Goal: Check status: Check status

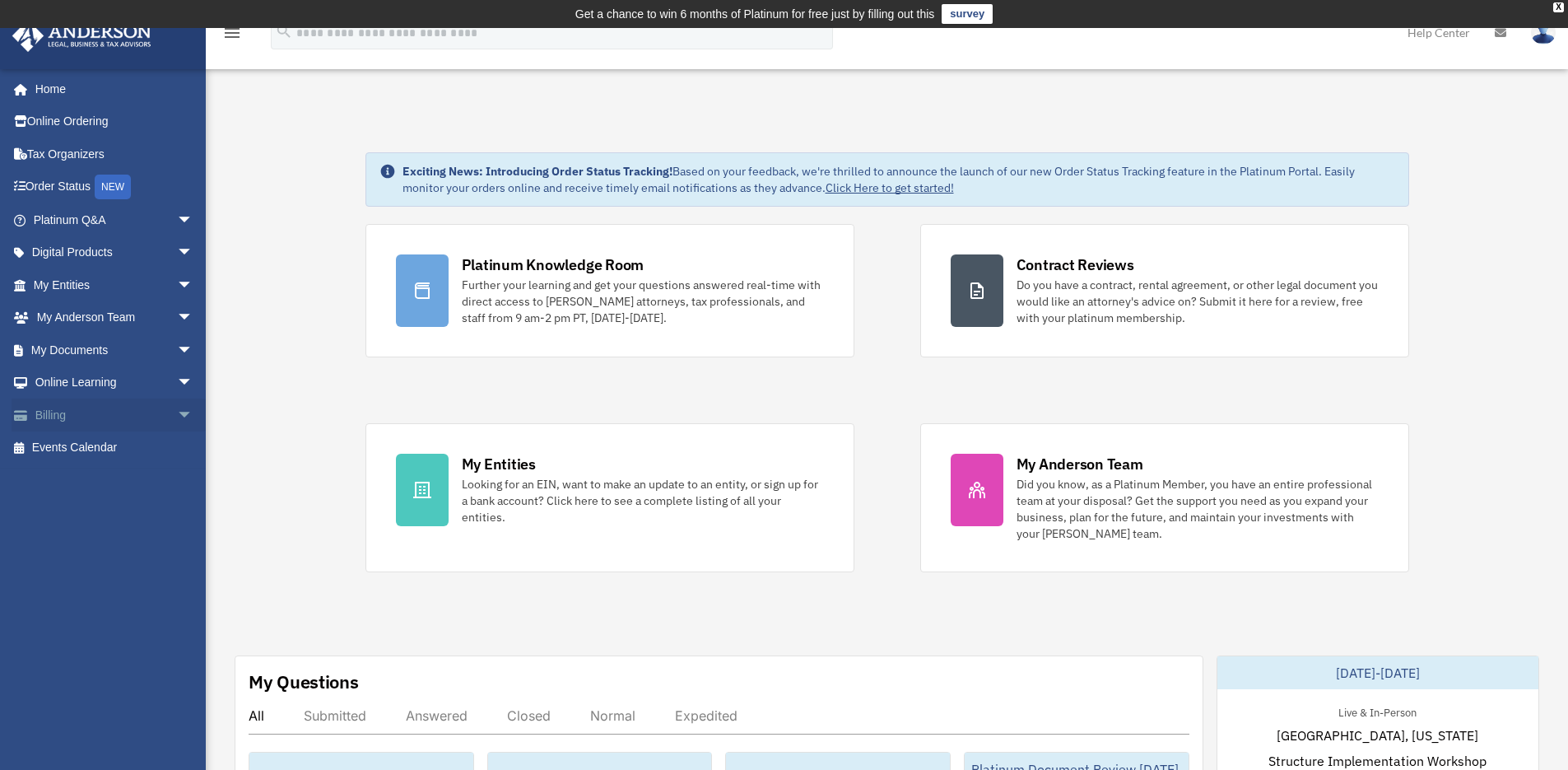
click at [98, 414] on link "Billing arrow_drop_down" at bounding box center [114, 415] width 207 height 33
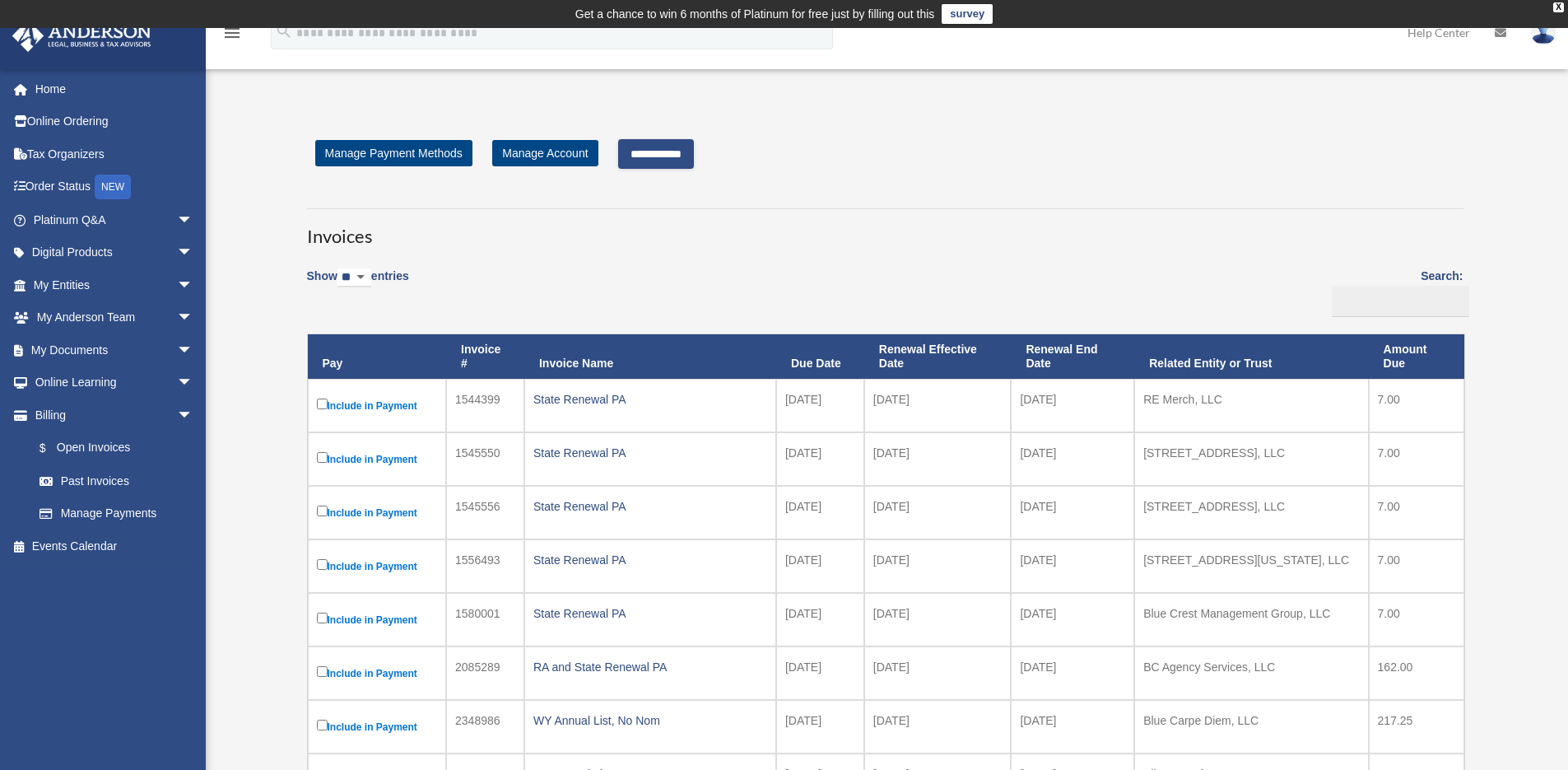
click at [691, 161] on input "**********" at bounding box center [655, 154] width 76 height 30
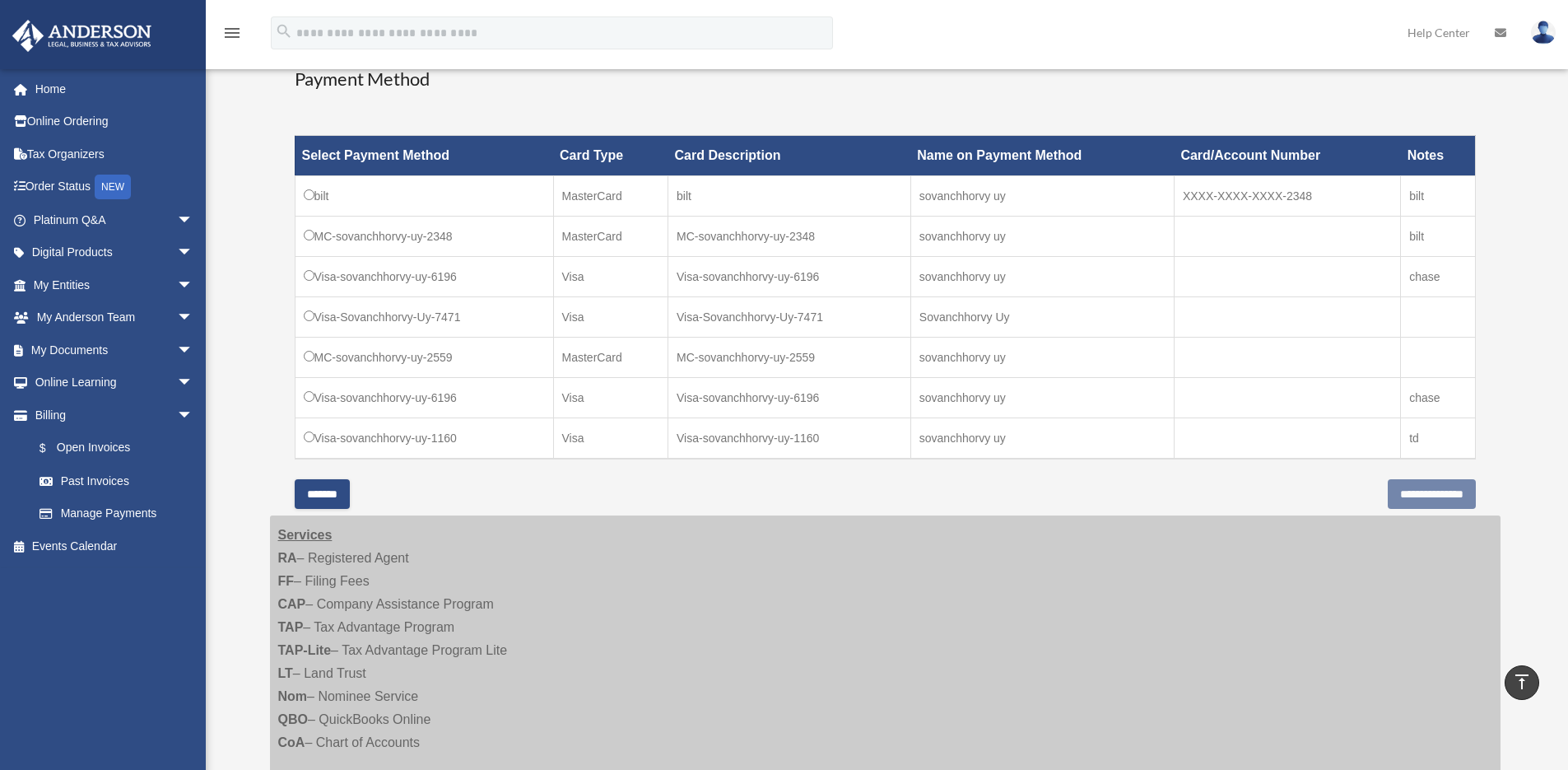
scroll to position [659, 0]
click at [737, 431] on td "Visa-sovanchhorvy-uy-1160" at bounding box center [790, 438] width 243 height 41
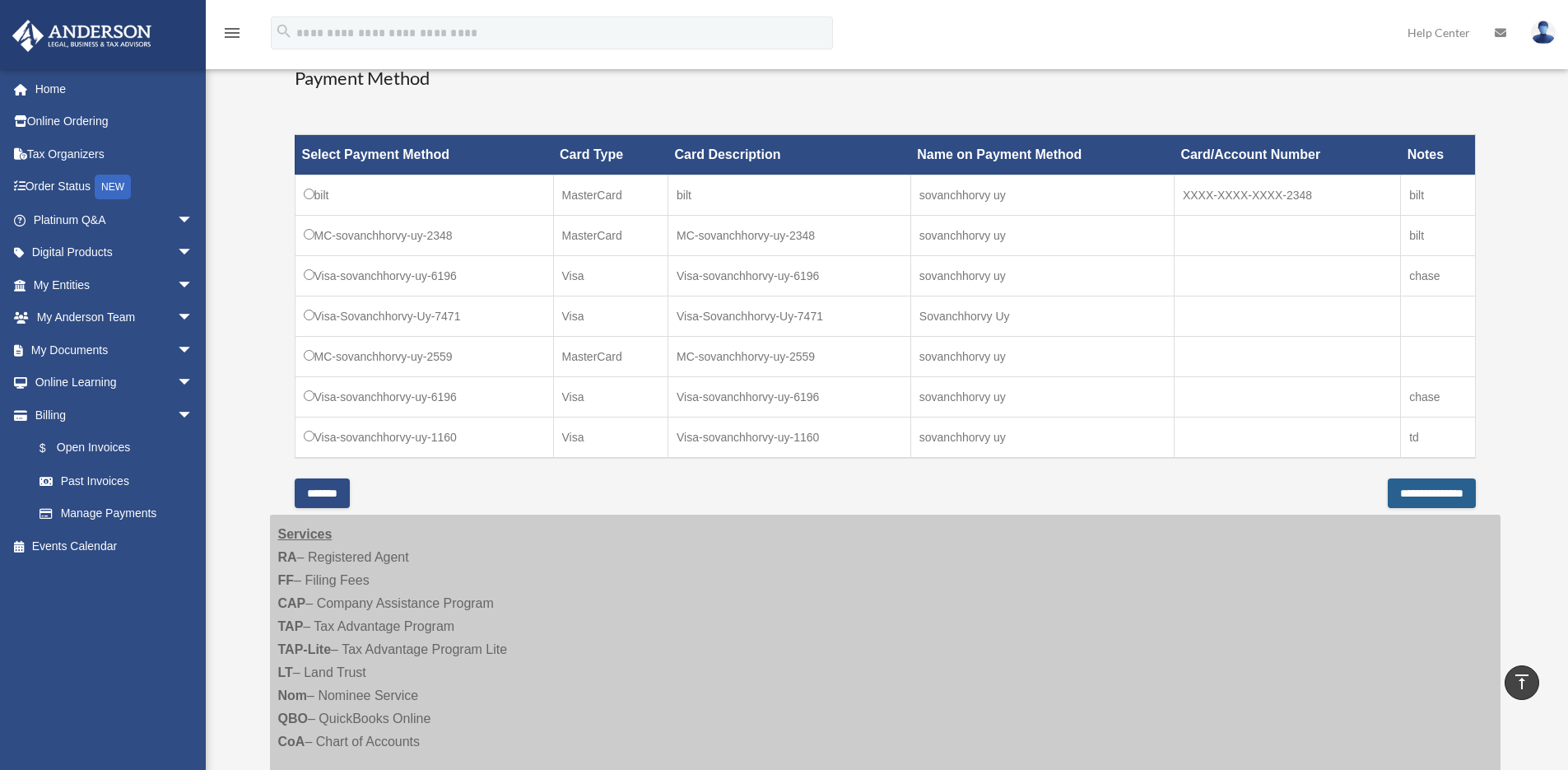
click at [1460, 496] on input "**********" at bounding box center [1431, 494] width 88 height 30
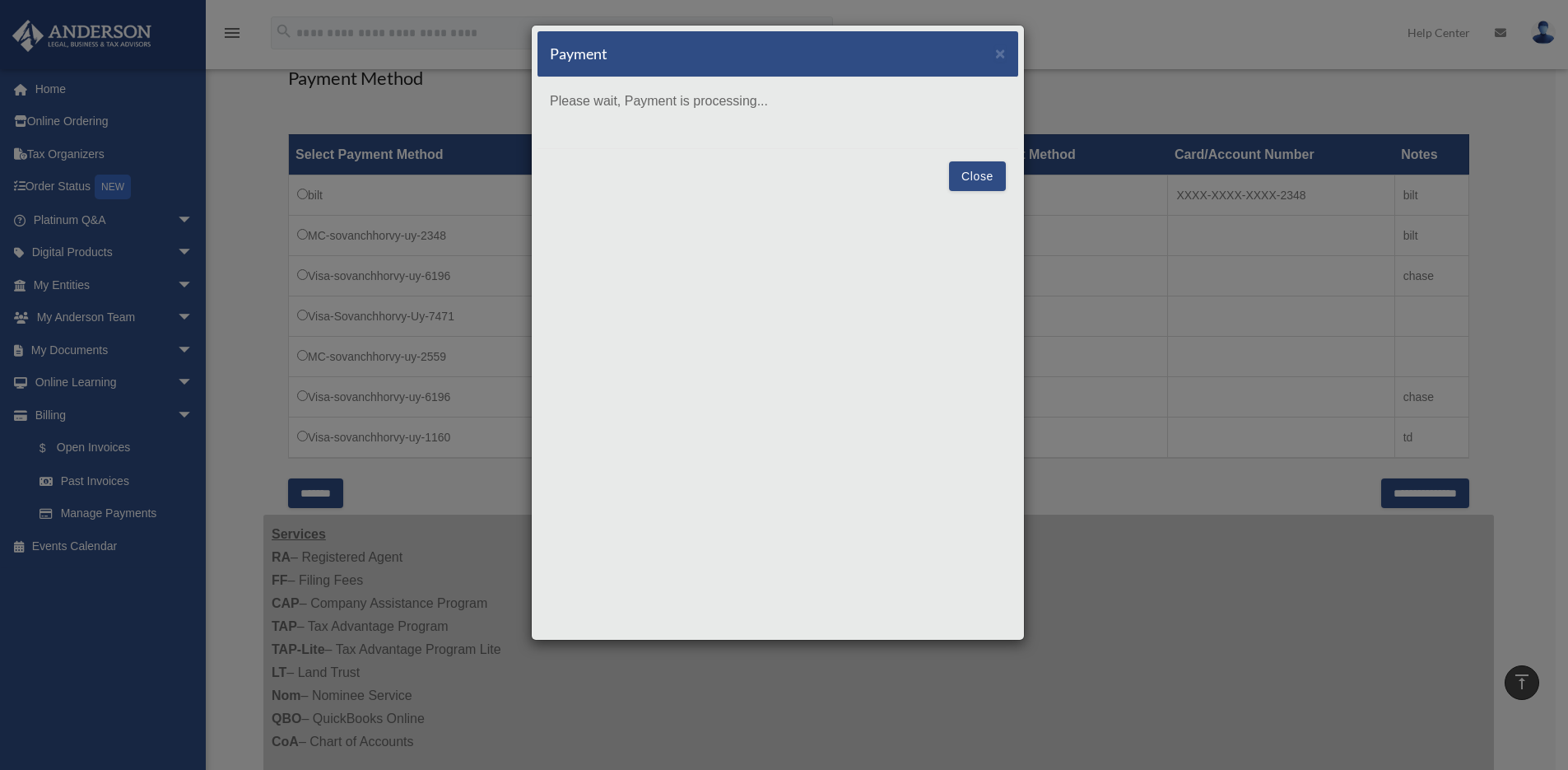
drag, startPoint x: 847, startPoint y: 53, endPoint x: 972, endPoint y: 67, distance: 125.8
click at [972, 67] on div "Payment ×" at bounding box center [778, 54] width 481 height 46
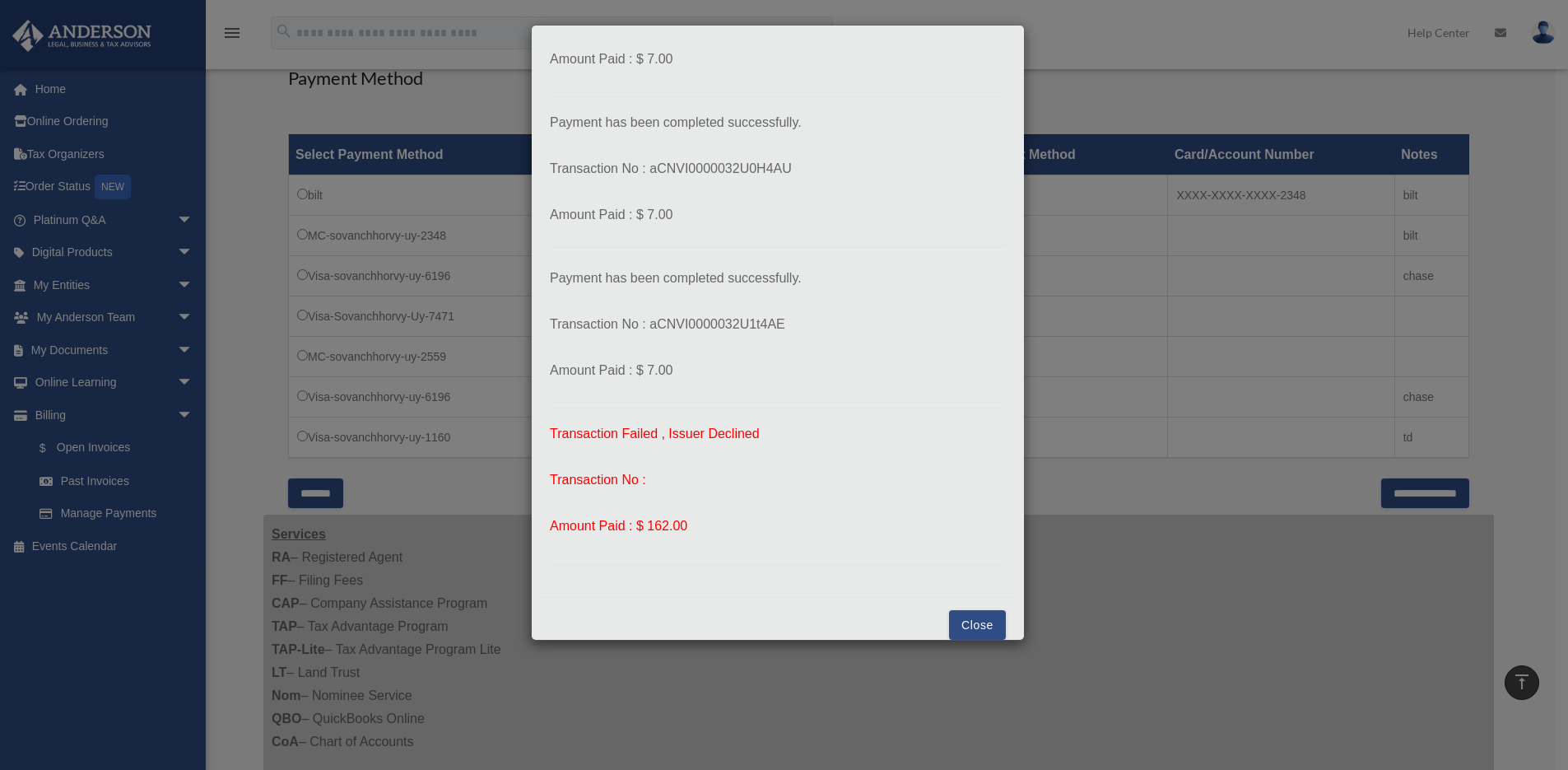
scroll to position [464, 0]
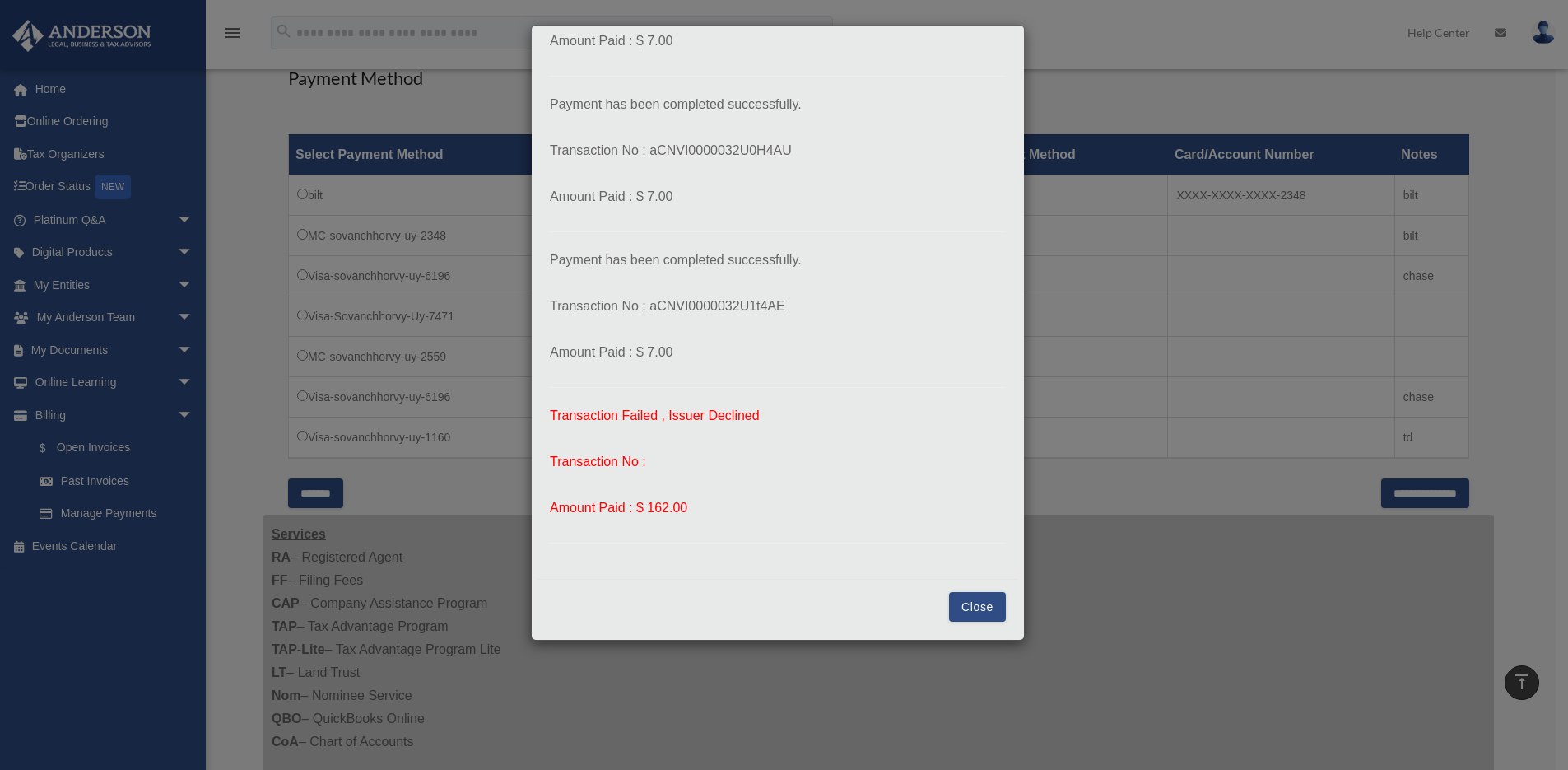
click at [981, 612] on button "Close" at bounding box center [977, 607] width 57 height 30
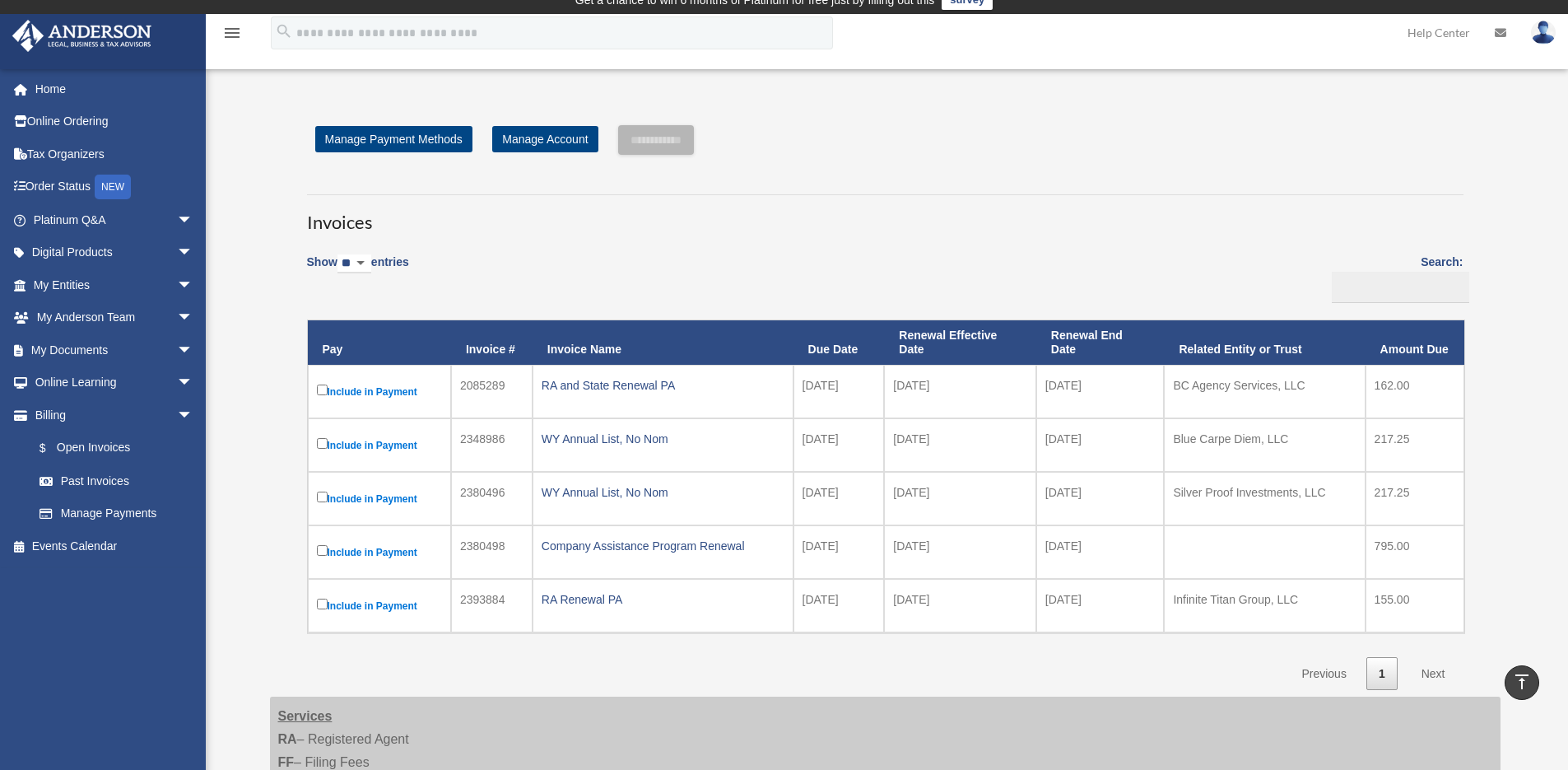
scroll to position [12, 0]
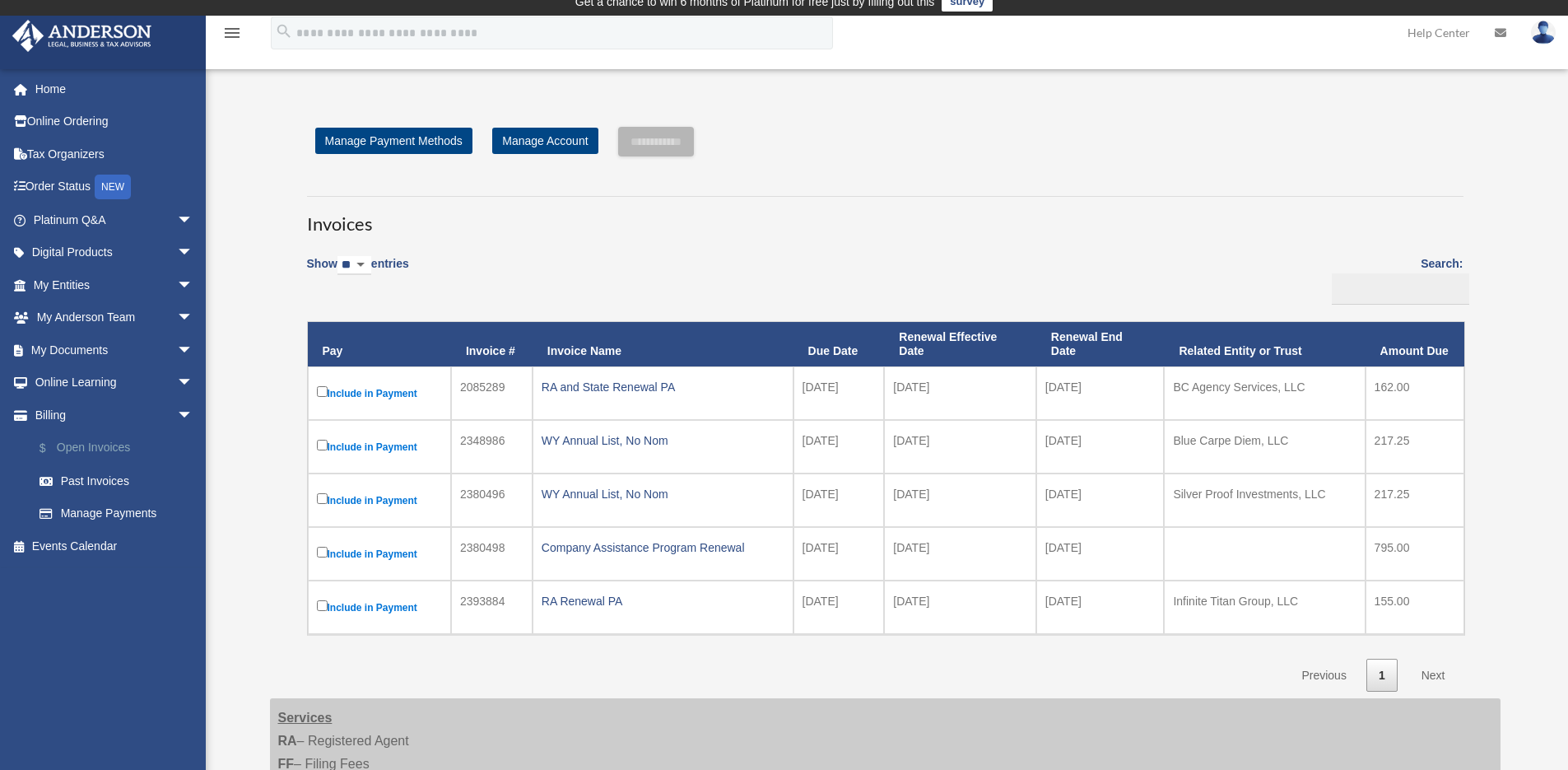
click at [119, 450] on link "$ Open Invoices" at bounding box center [120, 448] width 195 height 34
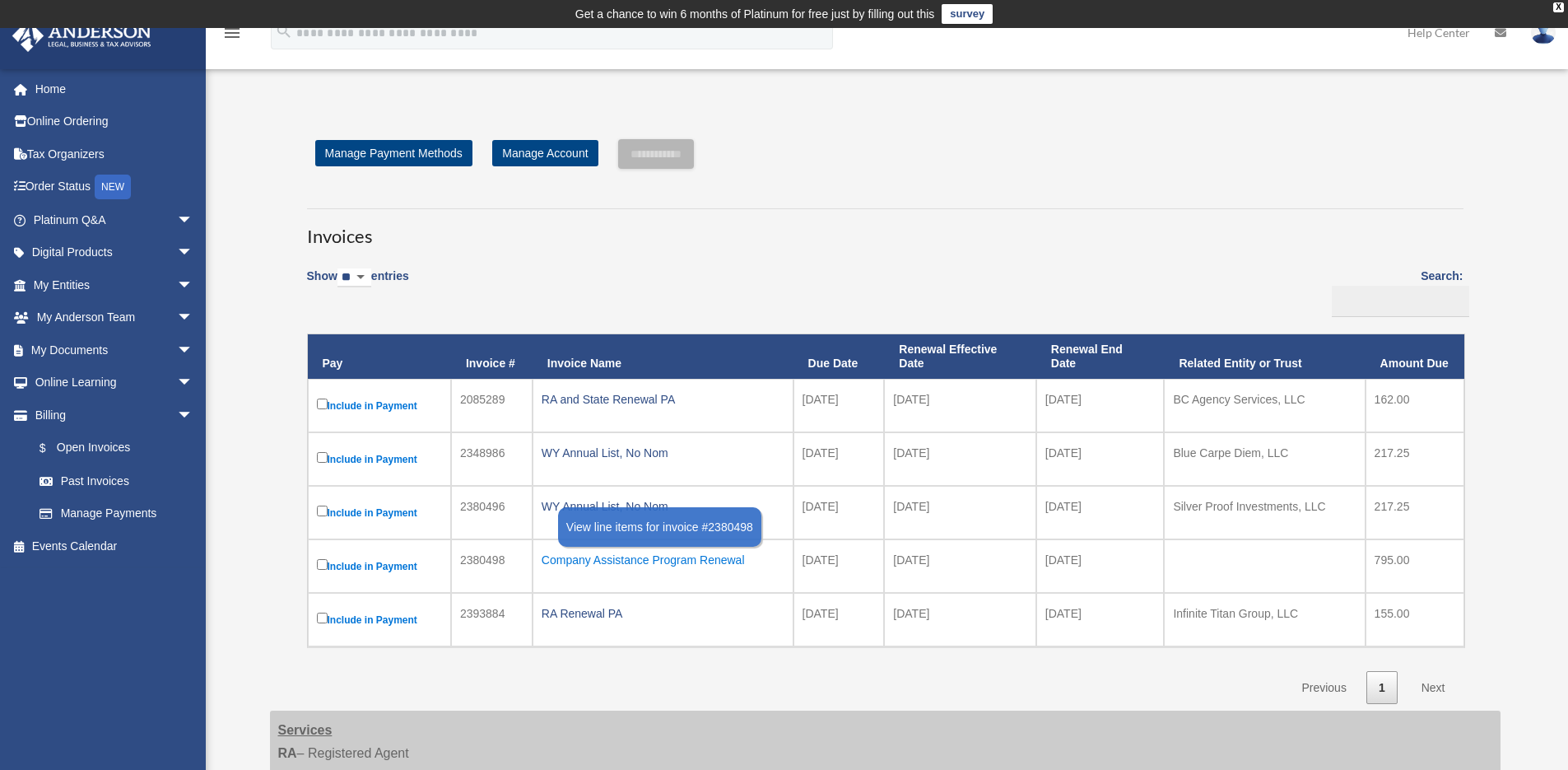
click at [600, 563] on div "Company Assistance Program Renewal" at bounding box center [662, 560] width 243 height 23
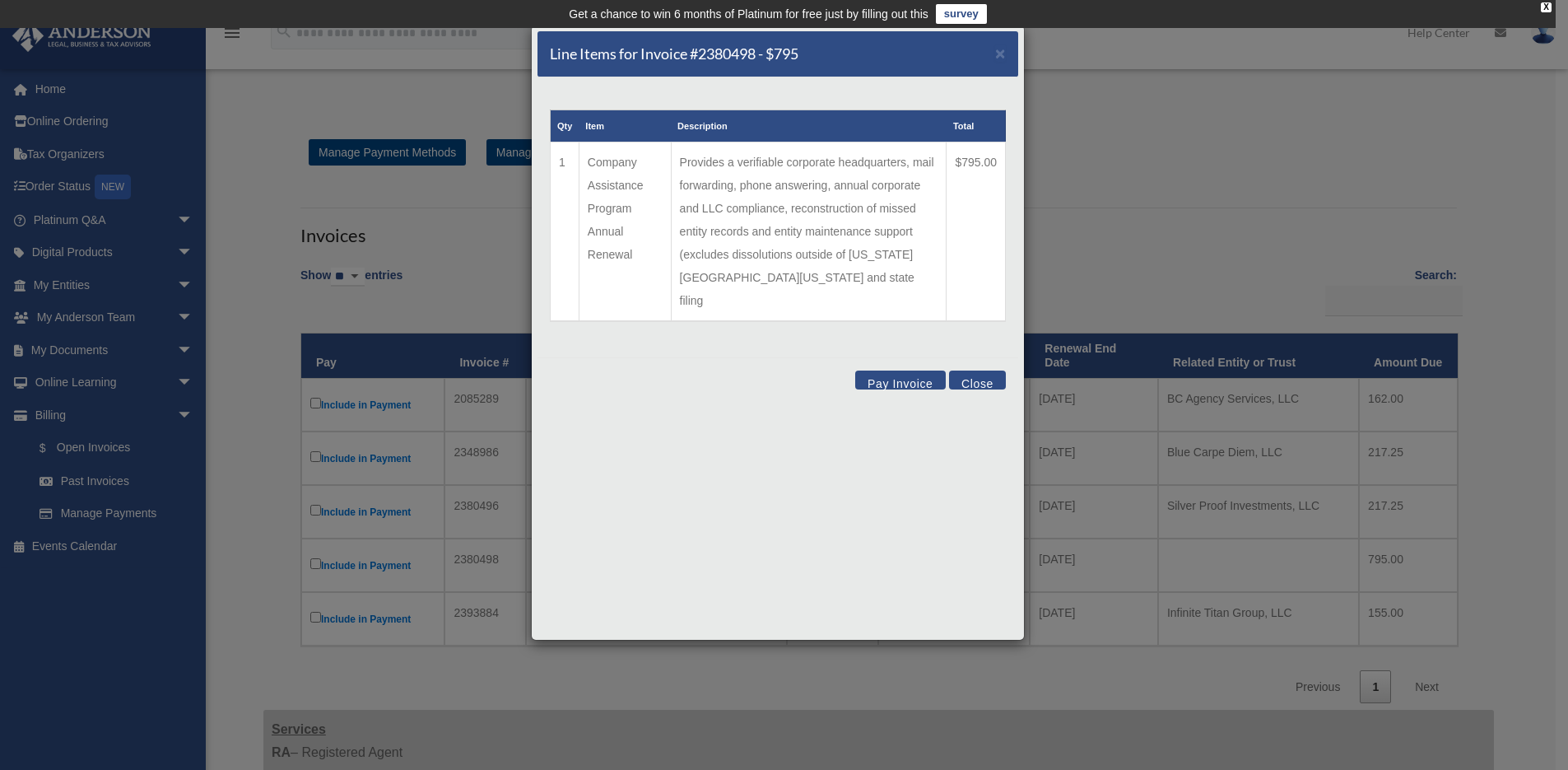
click at [971, 371] on button "Close" at bounding box center [977, 380] width 57 height 19
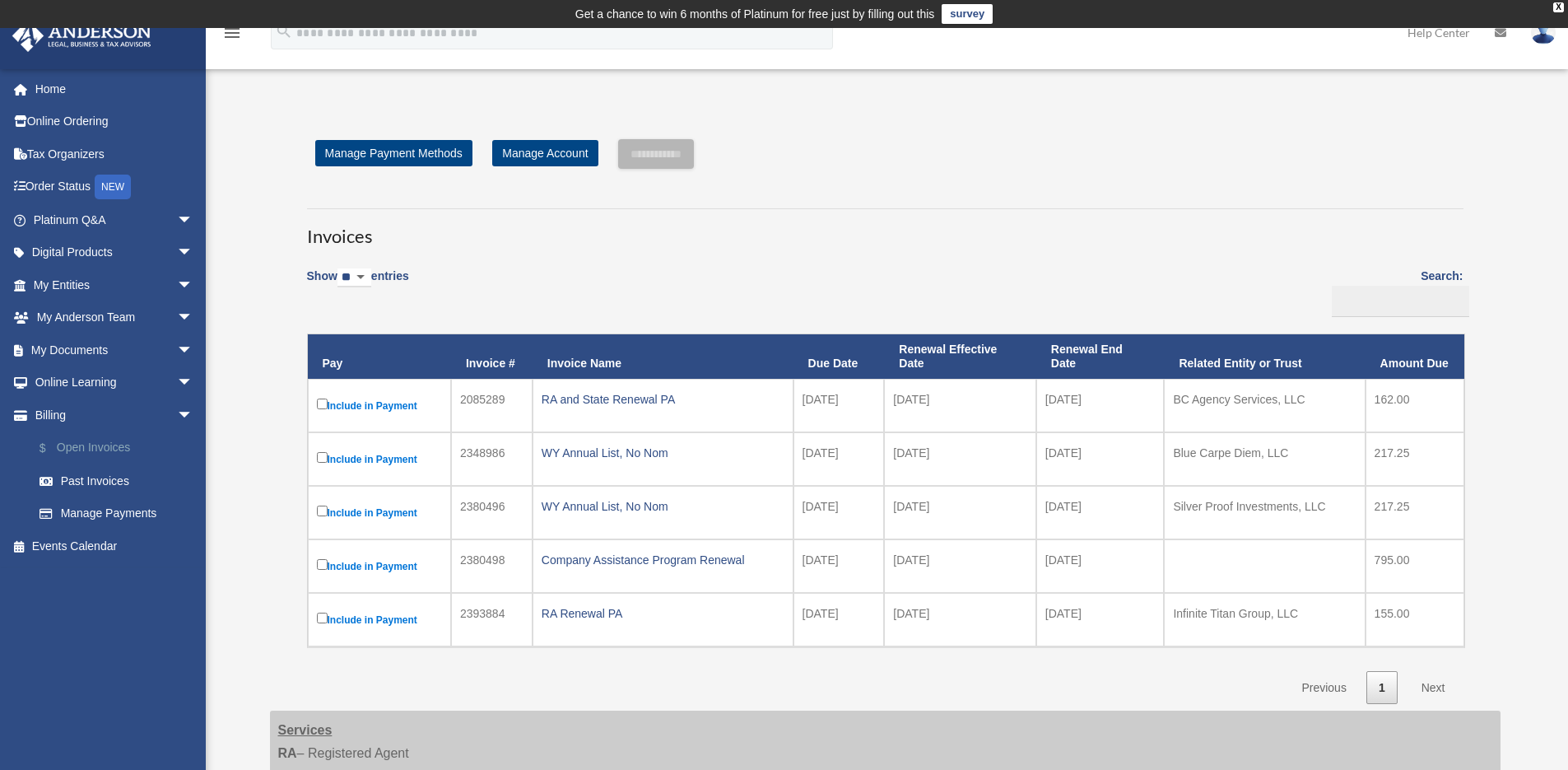
click at [88, 450] on link "$ Open Invoices" at bounding box center [120, 448] width 195 height 34
click at [97, 119] on link "Online Ordering" at bounding box center [114, 122] width 207 height 33
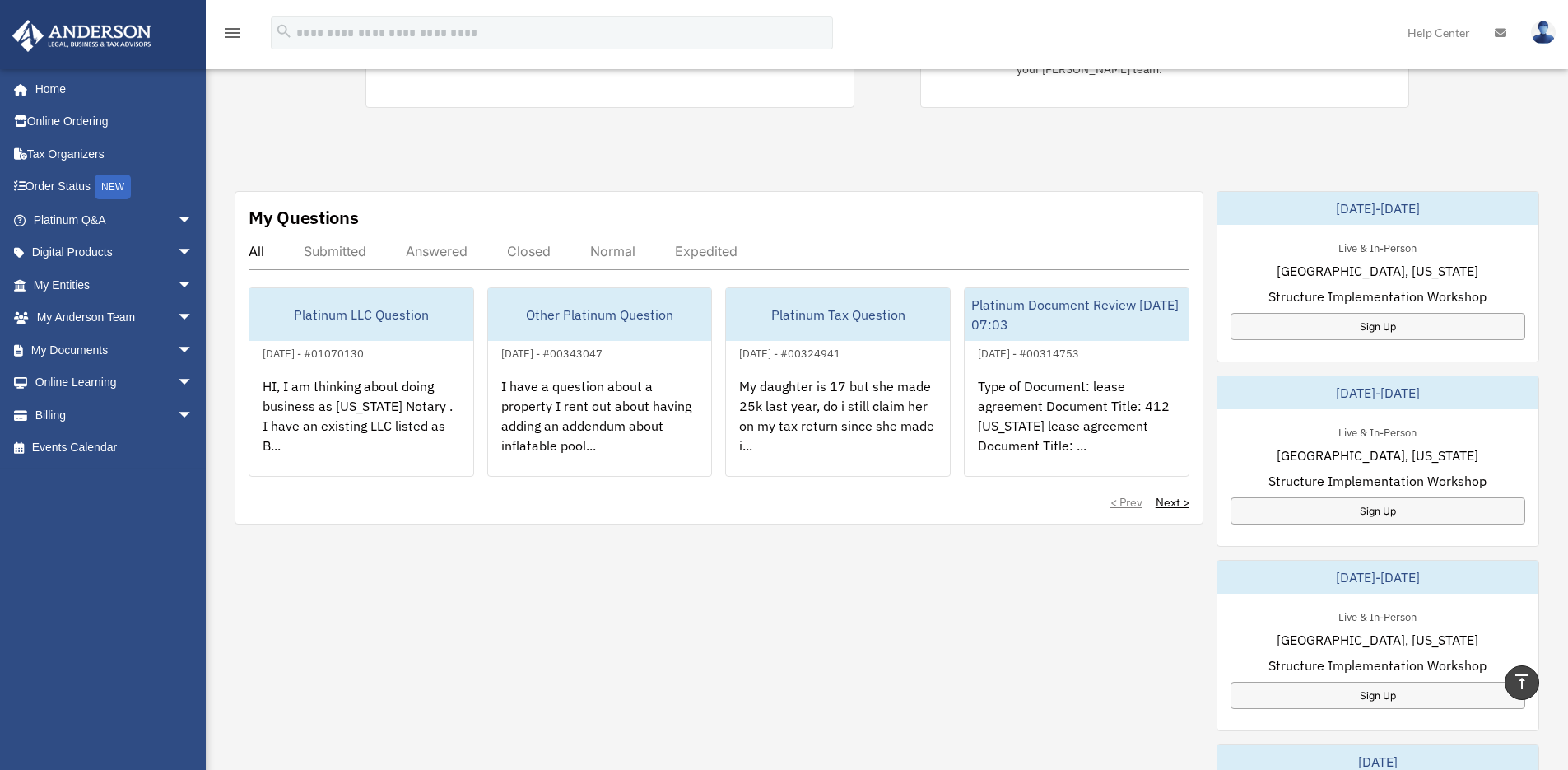
scroll to position [412, 0]
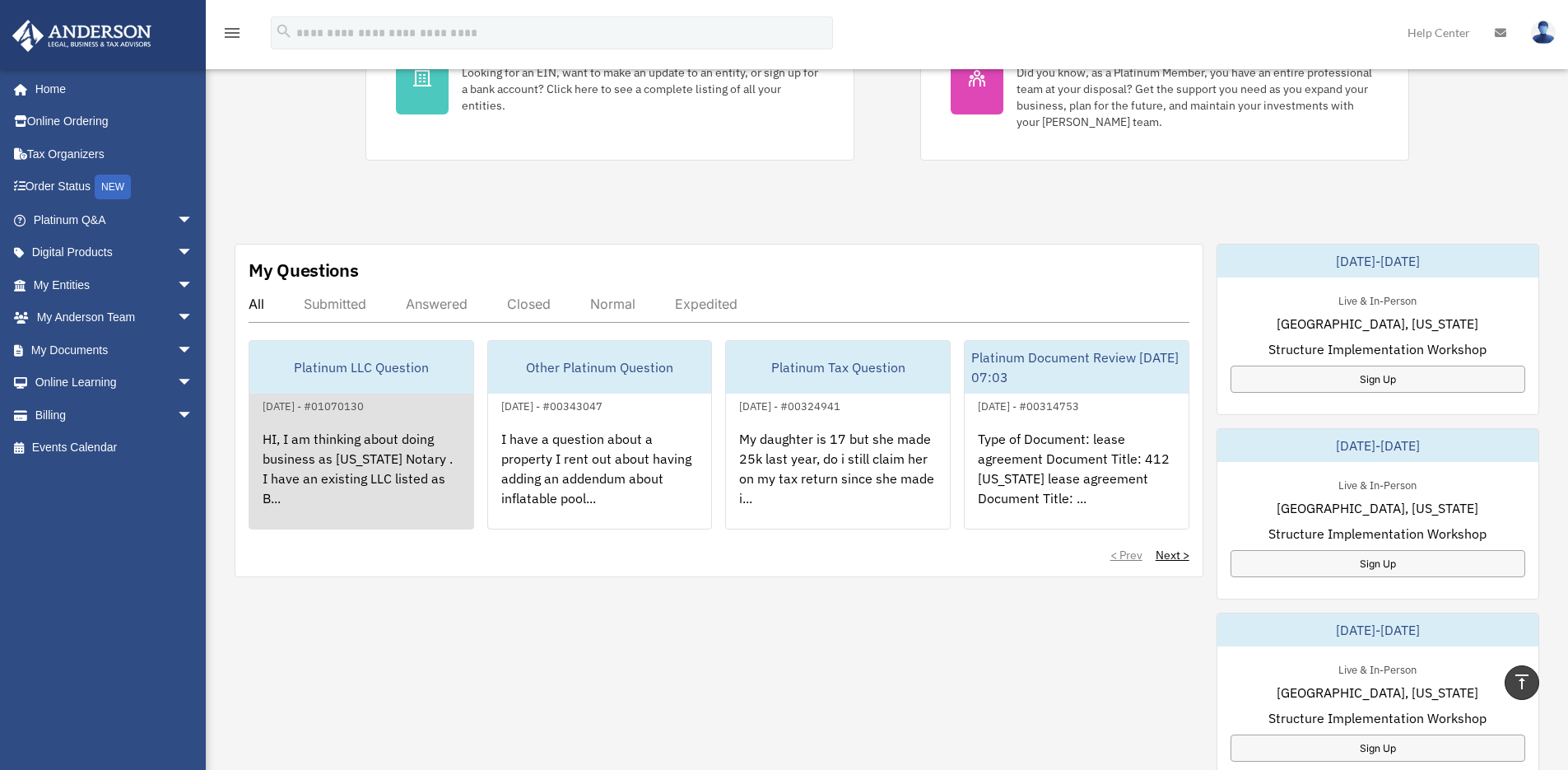
click at [329, 468] on div "HI, I am thinking about doing business as [US_STATE] Notary . I have an existin…" at bounding box center [361, 480] width 224 height 128
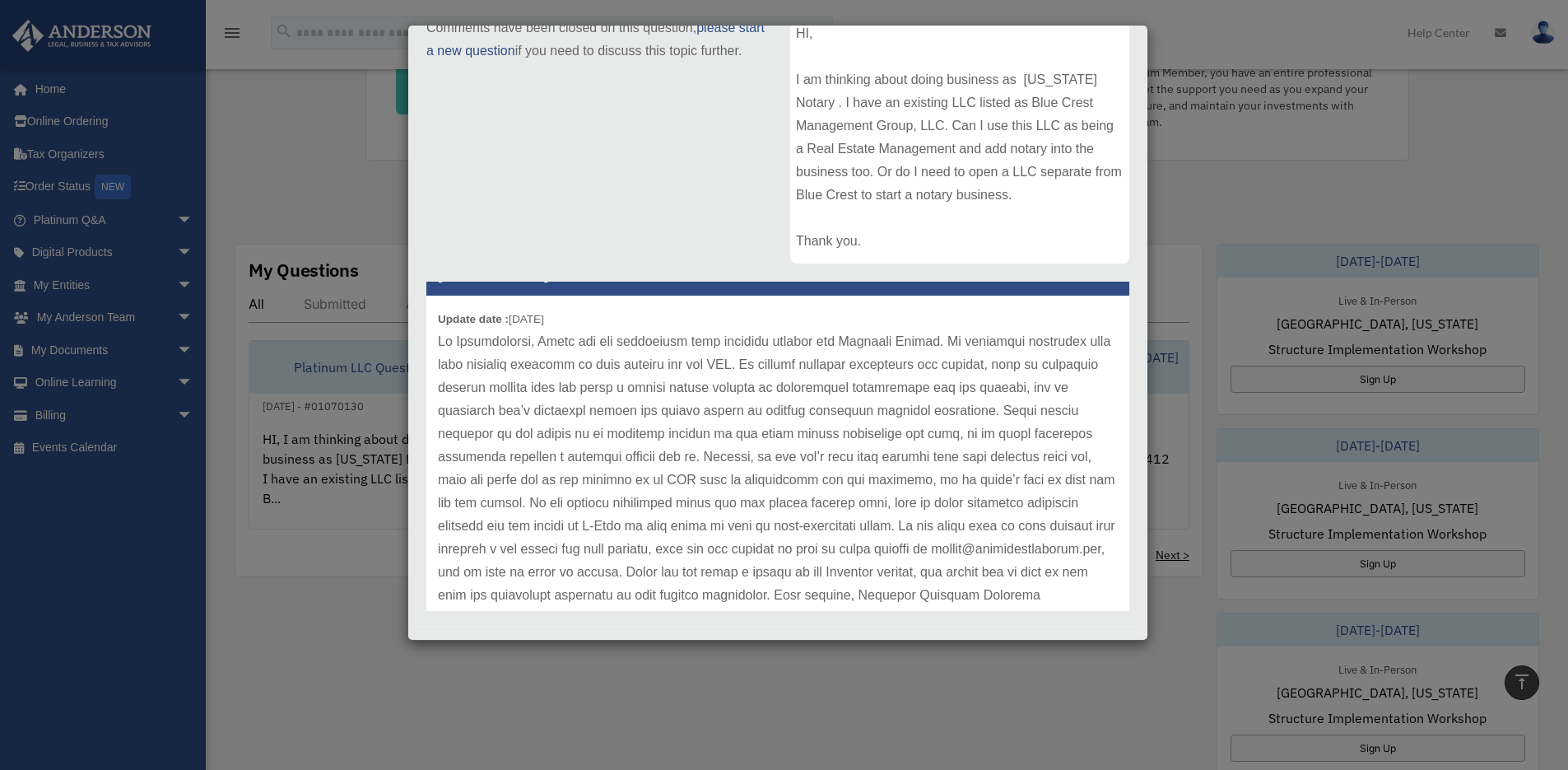
scroll to position [9, 0]
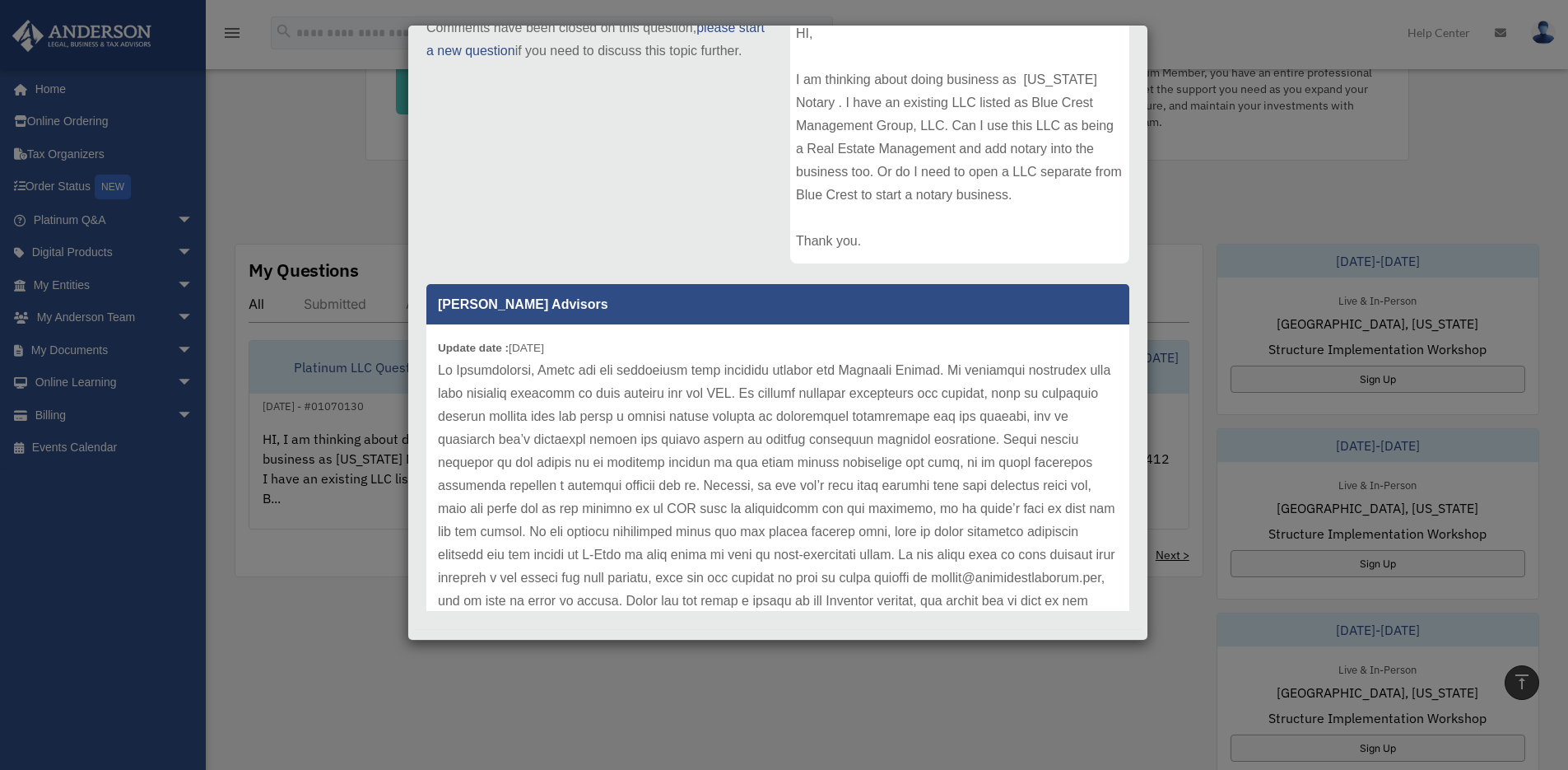
click at [230, 512] on div "Case Detail × Platinum LLC Question Case Number 01070130 Created Date [DATE] St…" at bounding box center [784, 385] width 1568 height 770
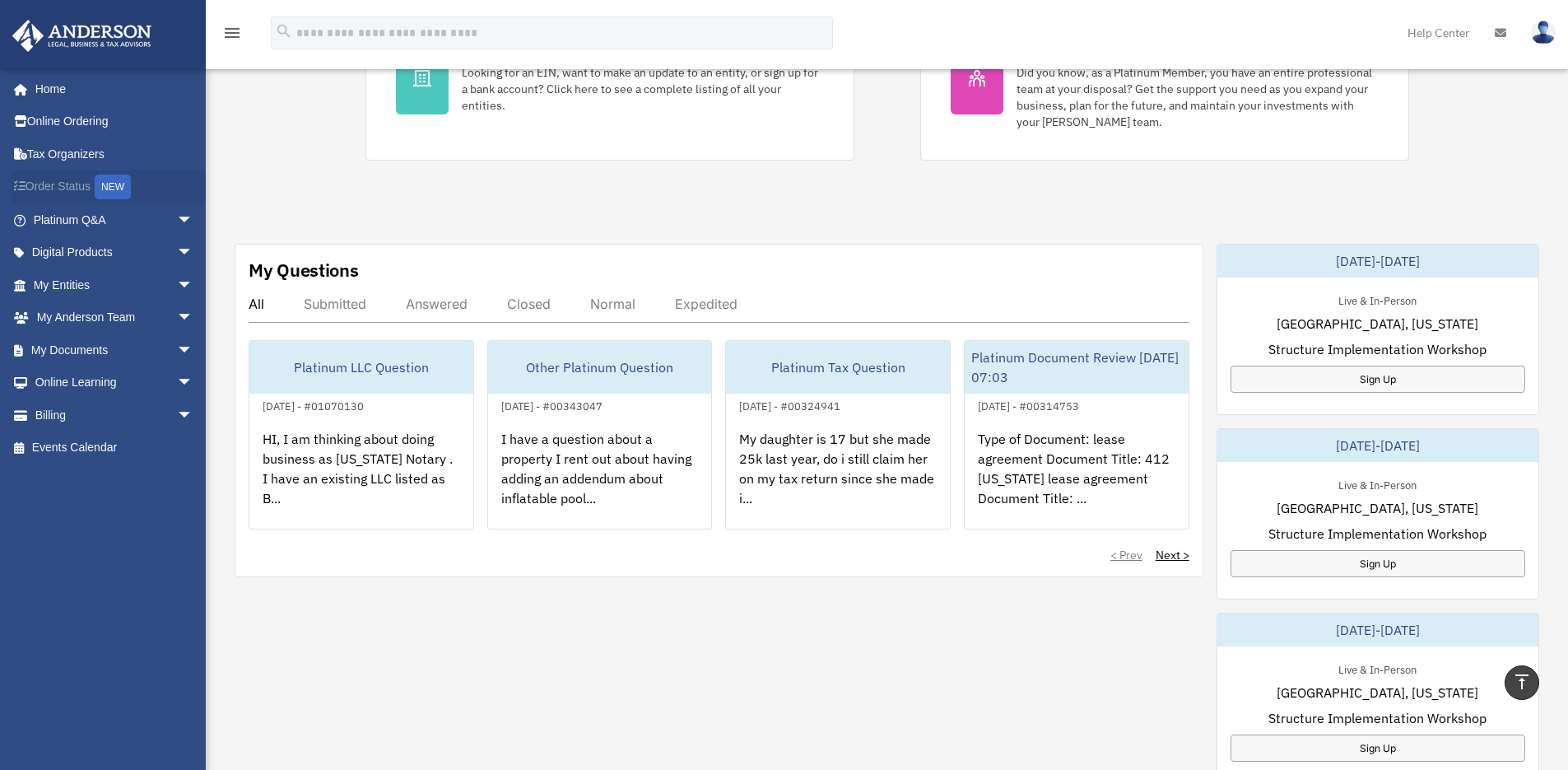
click at [78, 183] on link "Order Status NEW" at bounding box center [114, 187] width 207 height 34
